Goal: Task Accomplishment & Management: Complete application form

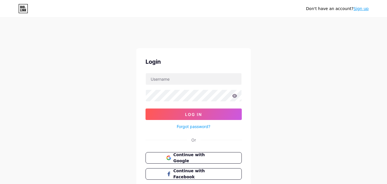
scroll to position [39, 0]
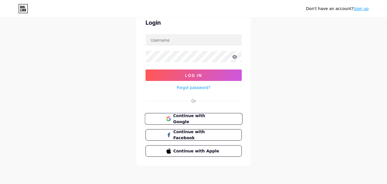
click at [206, 118] on span "Continue with Google" at bounding box center [197, 119] width 48 height 12
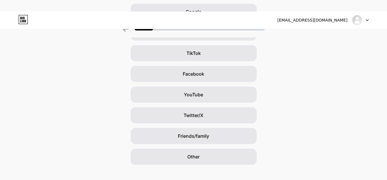
scroll to position [79, 0]
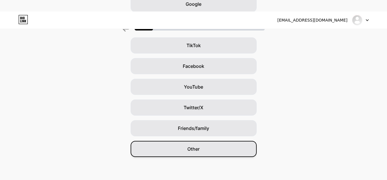
click at [206, 148] on div "Other" at bounding box center [194, 149] width 126 height 16
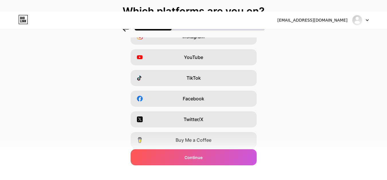
scroll to position [108, 0]
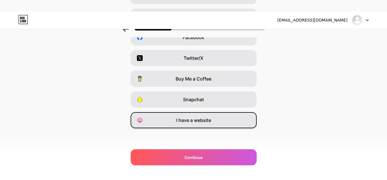
click at [207, 119] on span "I have a website" at bounding box center [193, 119] width 35 height 7
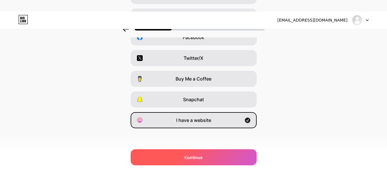
click at [193, 160] on div "Continue" at bounding box center [194, 157] width 126 height 16
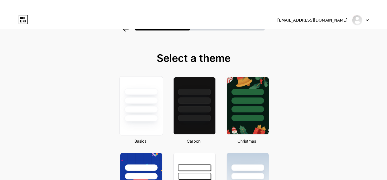
click at [137, 110] on div at bounding box center [141, 109] width 34 height 7
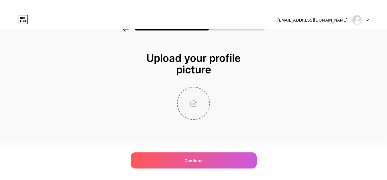
click at [193, 102] on input "file" at bounding box center [194, 103] width 32 height 32
type input "C:\fakepath\X Nutrizione logo.jpg"
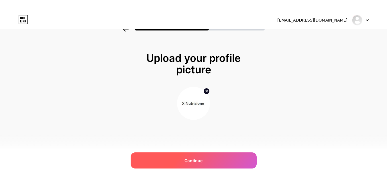
click at [219, 162] on div "Continue" at bounding box center [194, 160] width 126 height 16
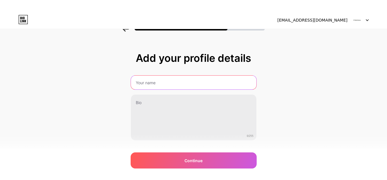
click at [202, 84] on input "text" at bounding box center [194, 82] width 126 height 14
type input "X Nutrizione"
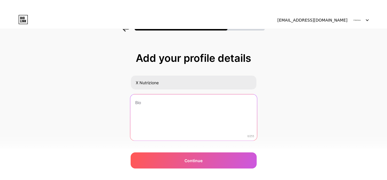
click at [165, 113] on textarea at bounding box center [193, 117] width 127 height 47
paste textarea "Scopri X Nutrizione, leader in [GEOGRAPHIC_DATA] nella vendita di integratori c…"
type textarea "Scopri X Nutrizione, leader in [GEOGRAPHIC_DATA] nella vendita di integratori c…"
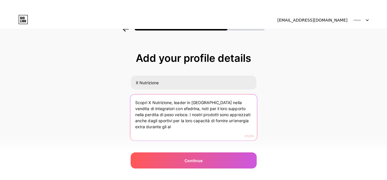
click at [177, 114] on textarea "Scopri X Nutrizione, leader in [GEOGRAPHIC_DATA] nella vendita di integratori c…" at bounding box center [193, 117] width 127 height 47
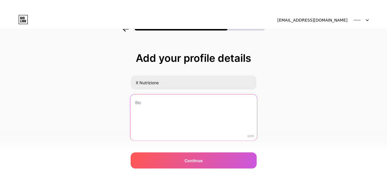
paste textarea "Scopri X Nutrizione, leader in [GEOGRAPHIC_DATA] negli integratori con efedrina…"
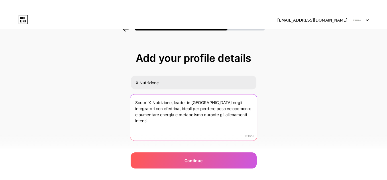
type textarea "Scopri X Nutrizione, leader in [GEOGRAPHIC_DATA] negli integratori con efedrina…"
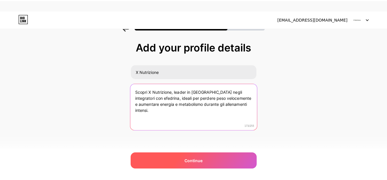
scroll to position [16, 0]
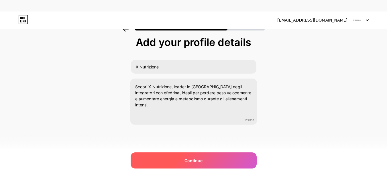
click at [203, 159] on span "Continue" at bounding box center [194, 160] width 18 height 6
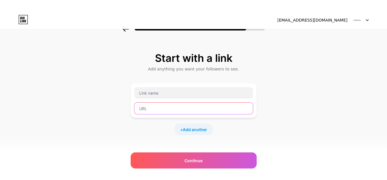
click at [181, 112] on input "text" at bounding box center [194, 107] width 119 height 11
paste input "[URL][DOMAIN_NAME]"
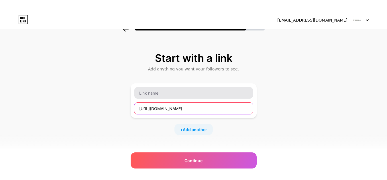
type input "[URL][DOMAIN_NAME]"
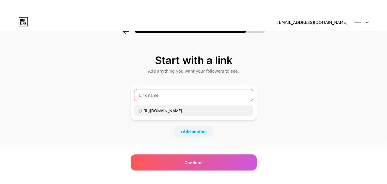
scroll to position [0, 0]
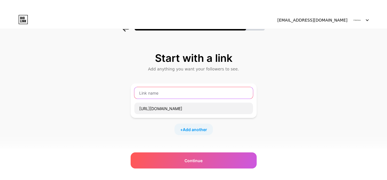
click at [170, 90] on input "text" at bounding box center [194, 92] width 119 height 11
paste input "X Nutrizione – Pillole di Efedrina per Energia e Vitalità"
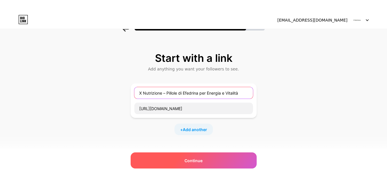
type input "X Nutrizione – Pillole di Efedrina per Energia e Vitalità"
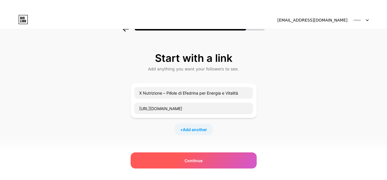
drag, startPoint x: 215, startPoint y: 162, endPoint x: 216, endPoint y: 158, distance: 3.7
click at [216, 160] on div "Continue" at bounding box center [194, 160] width 126 height 16
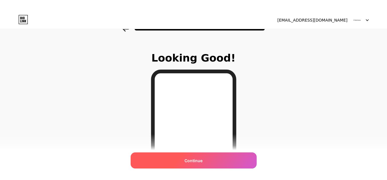
click at [221, 157] on div "Continue" at bounding box center [194, 160] width 126 height 16
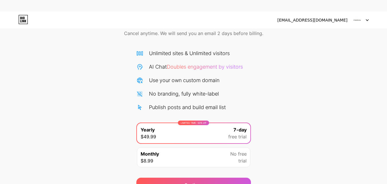
scroll to position [59, 0]
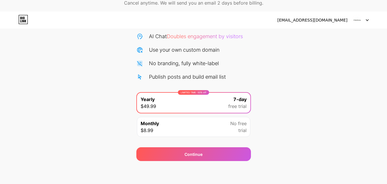
click at [26, 20] on icon at bounding box center [23, 19] width 10 height 9
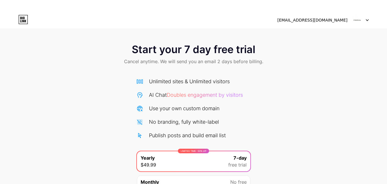
click at [25, 20] on icon at bounding box center [23, 19] width 10 height 9
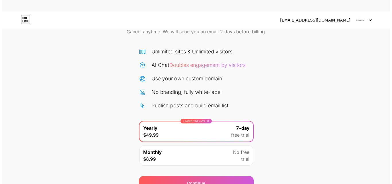
scroll to position [59, 0]
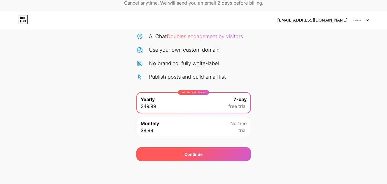
click at [206, 155] on div "Continue" at bounding box center [194, 154] width 115 height 14
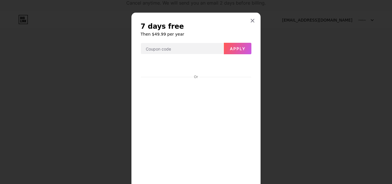
scroll to position [63, 0]
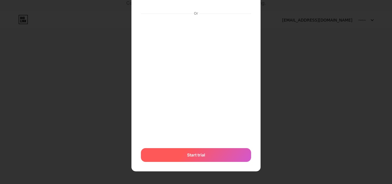
click at [222, 157] on div "Start trial" at bounding box center [196, 155] width 110 height 14
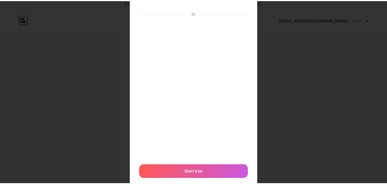
scroll to position [0, 0]
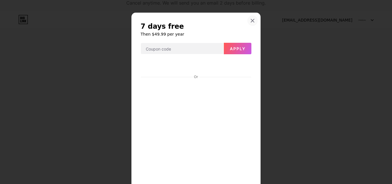
click at [250, 19] on icon at bounding box center [252, 20] width 5 height 5
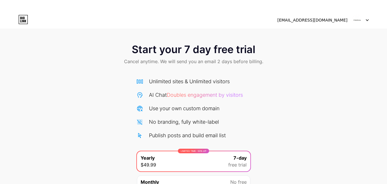
click at [367, 19] on div at bounding box center [360, 20] width 17 height 10
click at [328, 20] on div "[EMAIL_ADDRESS][DOMAIN_NAME]" at bounding box center [313, 20] width 70 height 6
click at [21, 17] on icon at bounding box center [23, 19] width 10 height 9
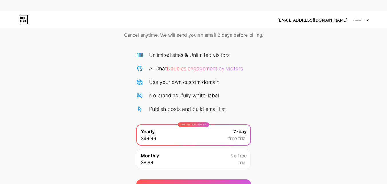
scroll to position [59, 0]
